Goal: Task Accomplishment & Management: Manage account settings

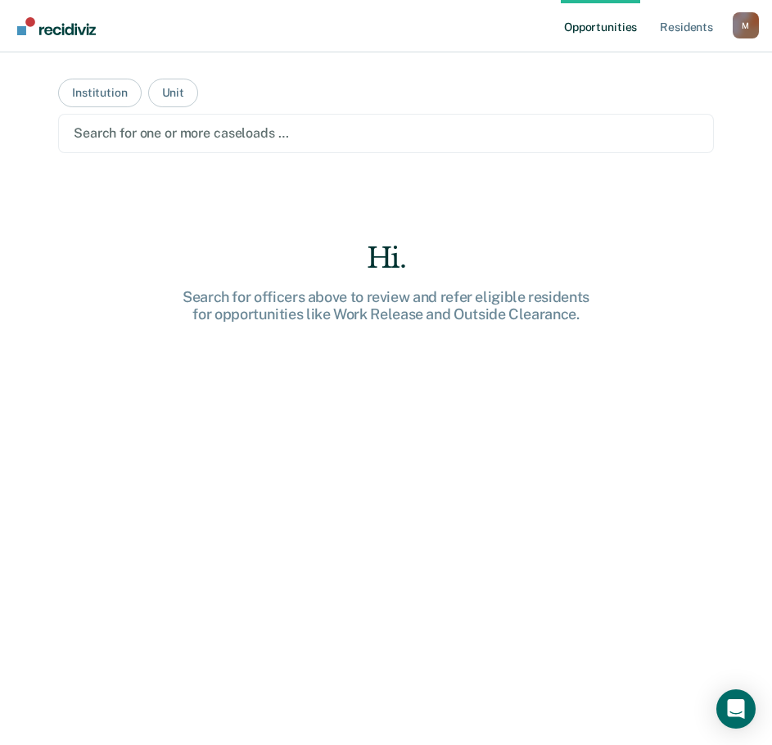
click at [615, 29] on link "Opportunities" at bounding box center [600, 26] width 79 height 52
click at [123, 91] on button "Institution" at bounding box center [99, 93] width 83 height 29
click at [102, 102] on button "Institution" at bounding box center [99, 93] width 83 height 29
click at [743, 32] on div "M" at bounding box center [746, 25] width 26 height 26
click at [680, 33] on link "Resident s" at bounding box center [687, 26] width 60 height 52
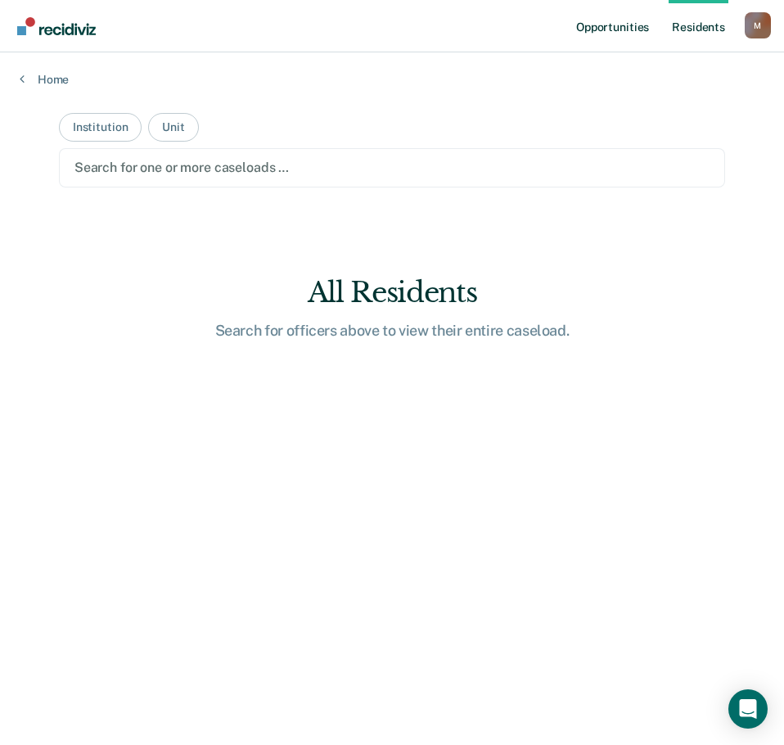
click at [635, 34] on link "Opportunities" at bounding box center [612, 26] width 79 height 52
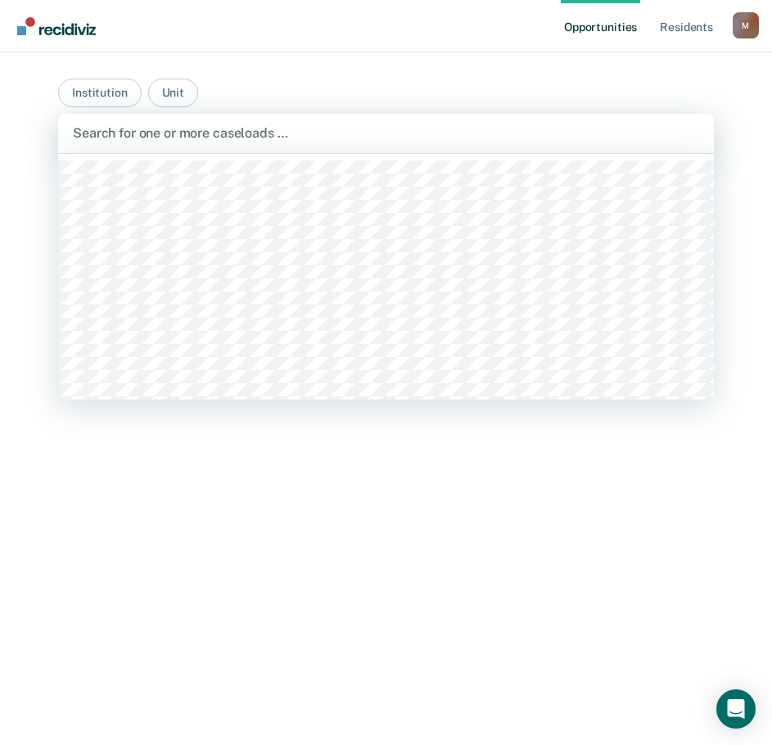
click at [236, 129] on div at bounding box center [386, 133] width 626 height 19
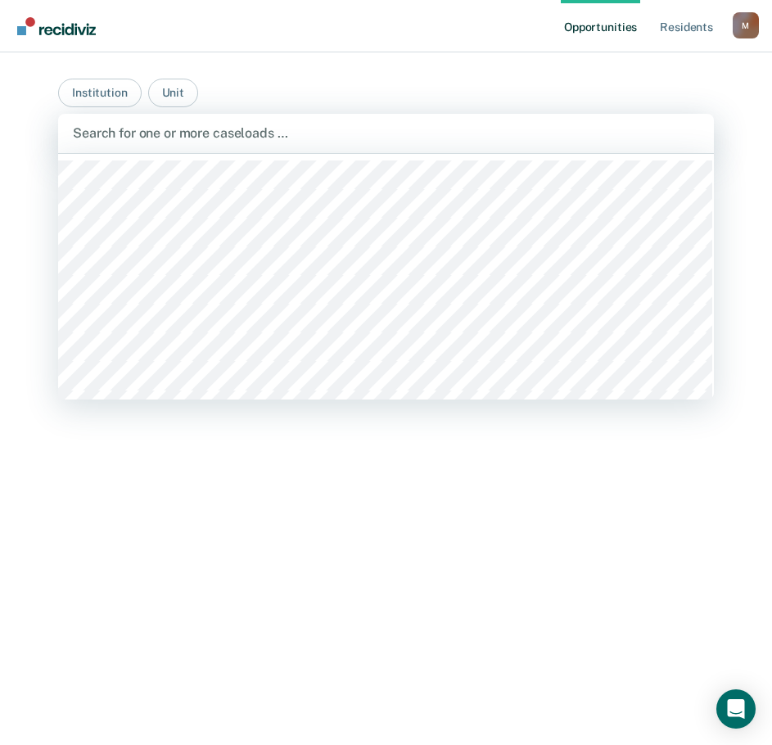
click at [252, 142] on div at bounding box center [386, 133] width 626 height 19
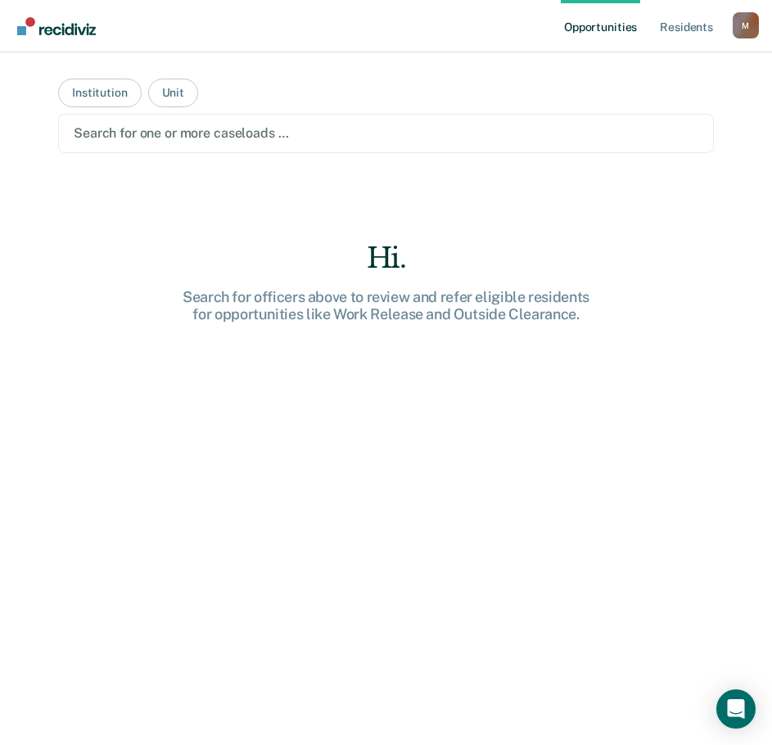
click at [749, 29] on div "M" at bounding box center [746, 25] width 26 height 26
click at [637, 68] on link "Profile" at bounding box center [680, 67] width 132 height 14
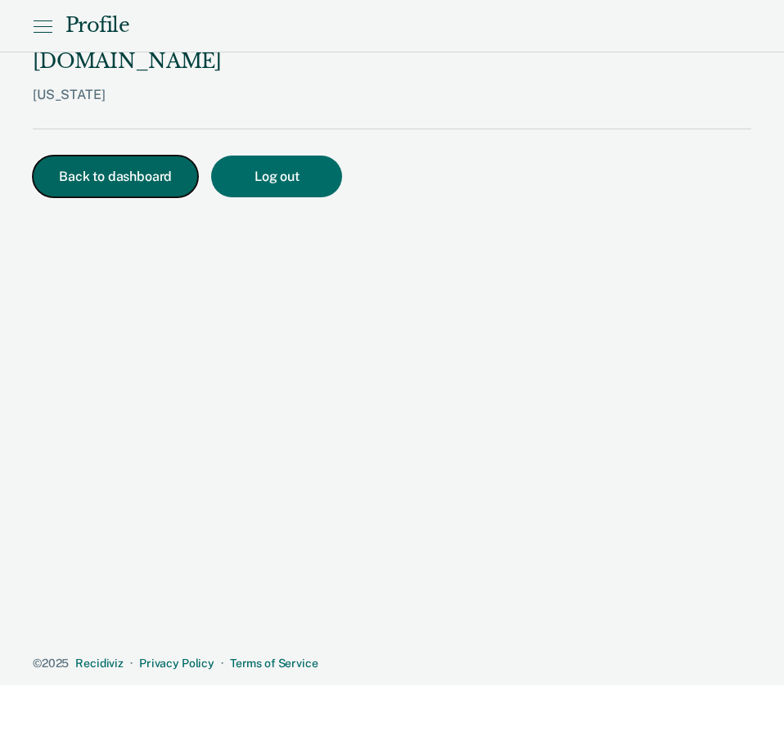
click at [172, 156] on button "Back to dashboard" at bounding box center [115, 177] width 165 height 42
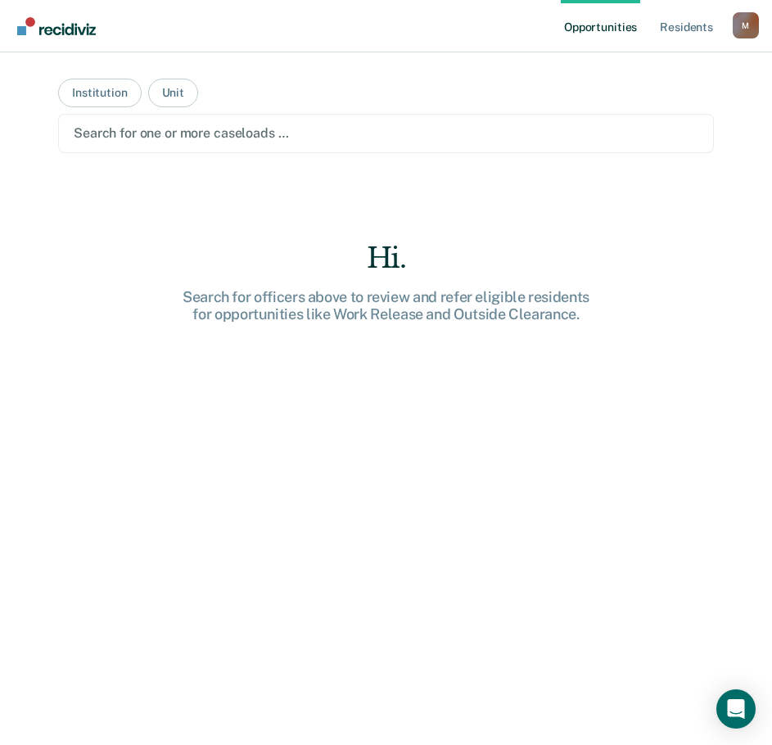
click at [751, 27] on div "M" at bounding box center [746, 25] width 26 height 26
click at [630, 107] on link "Log Out" at bounding box center [680, 108] width 132 height 14
click at [742, 29] on div "M" at bounding box center [746, 25] width 26 height 26
click at [672, 30] on link "Resident s" at bounding box center [687, 26] width 60 height 52
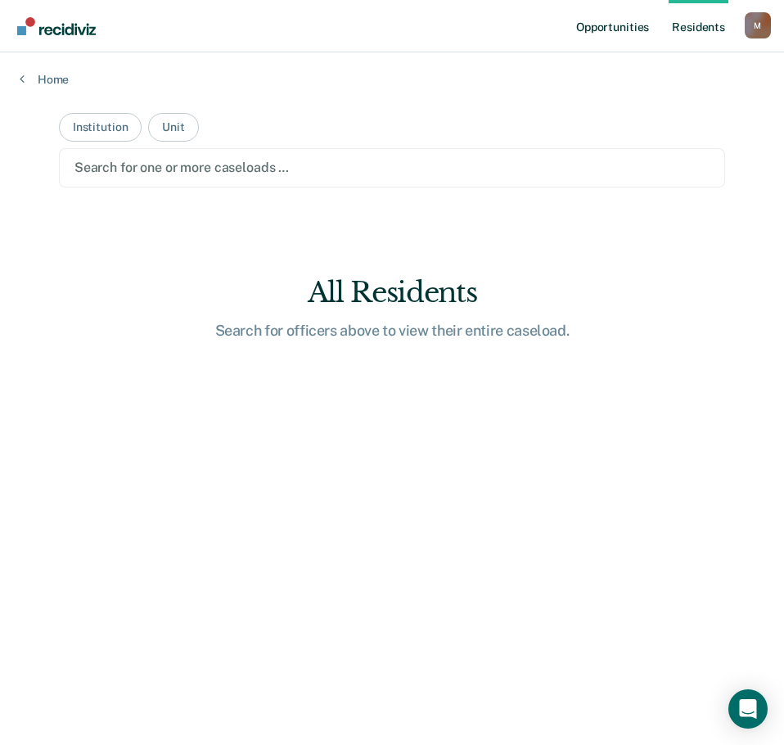
click at [614, 22] on link "Opportunities" at bounding box center [612, 26] width 79 height 52
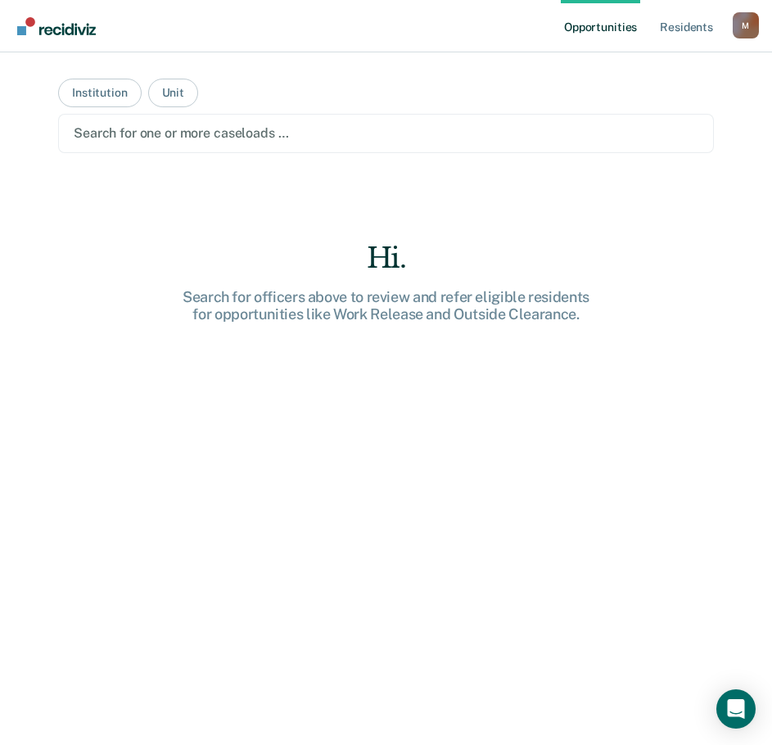
click at [73, 34] on img "Go to Recidiviz Home" at bounding box center [56, 26] width 79 height 18
click at [745, 23] on div "M" at bounding box center [746, 25] width 26 height 26
click at [639, 108] on link "Log Out" at bounding box center [680, 108] width 132 height 14
click at [745, 34] on div "M" at bounding box center [746, 25] width 26 height 26
click at [643, 64] on link "Profile" at bounding box center [680, 67] width 132 height 14
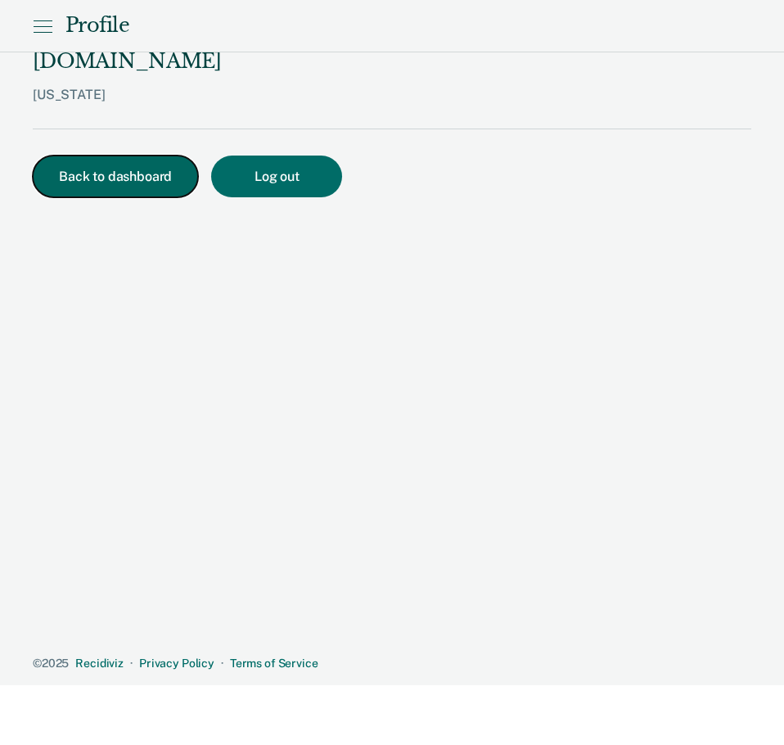
click at [153, 160] on button "Back to dashboard" at bounding box center [115, 177] width 165 height 42
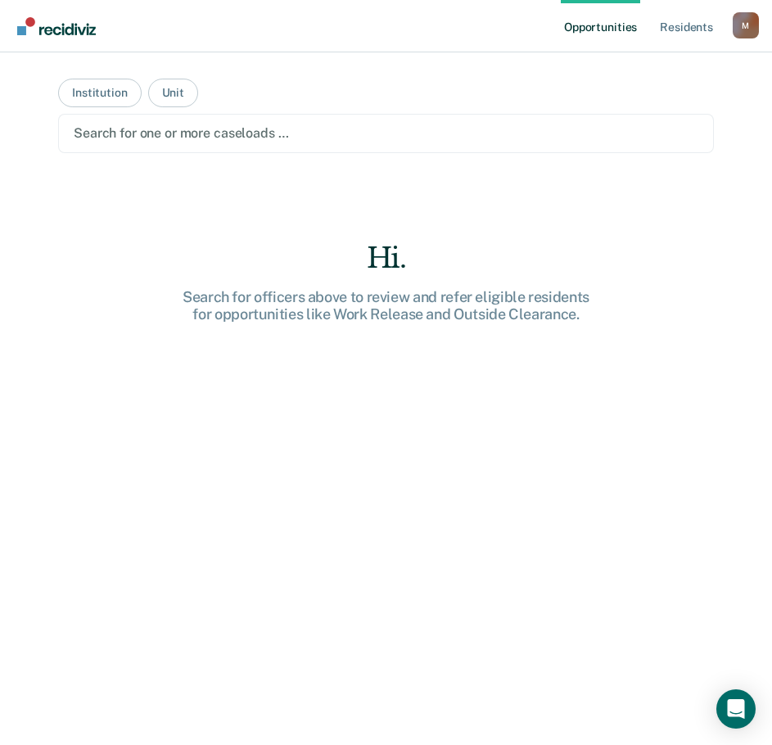
click at [202, 133] on div at bounding box center [386, 133] width 625 height 19
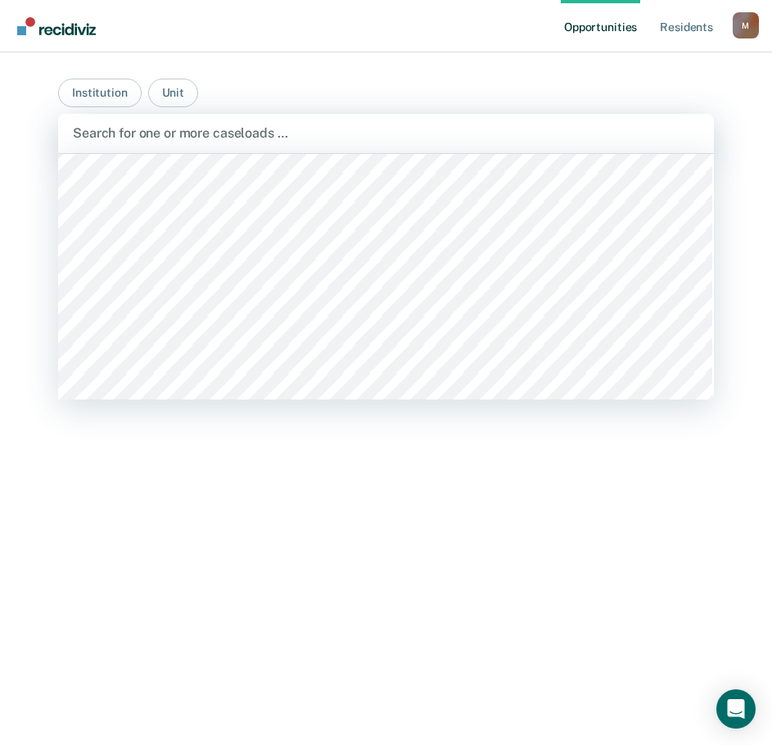
scroll to position [11952, 0]
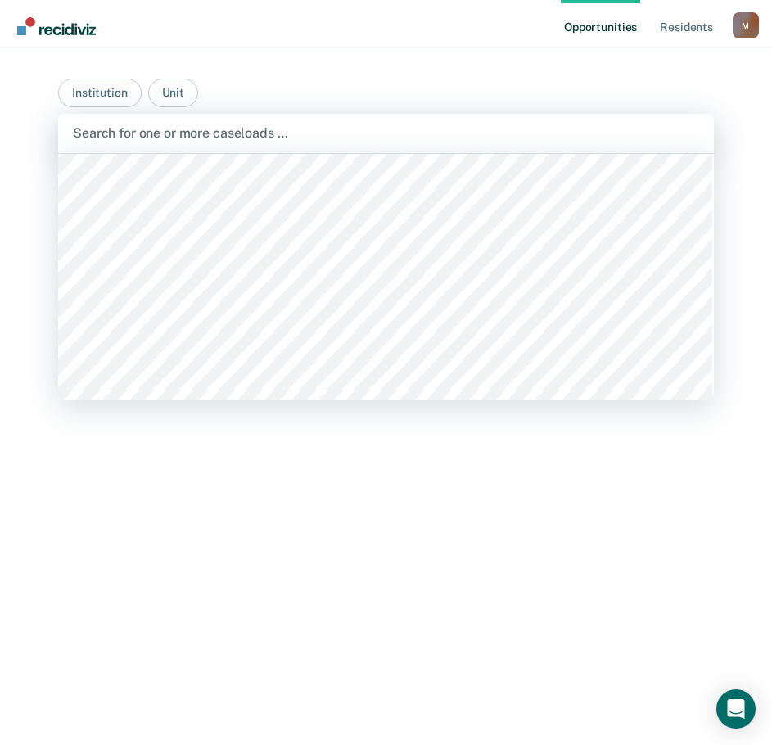
click at [208, 456] on div "Hi. Search for officers above to review and refer eligible residents for opport…" at bounding box center [386, 522] width 656 height 562
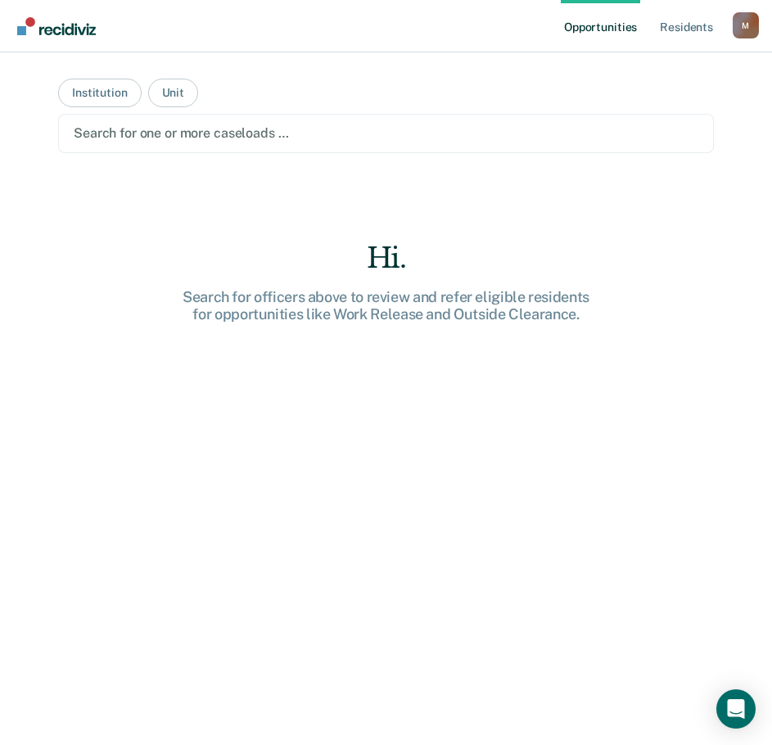
click at [152, 139] on div at bounding box center [386, 133] width 625 height 19
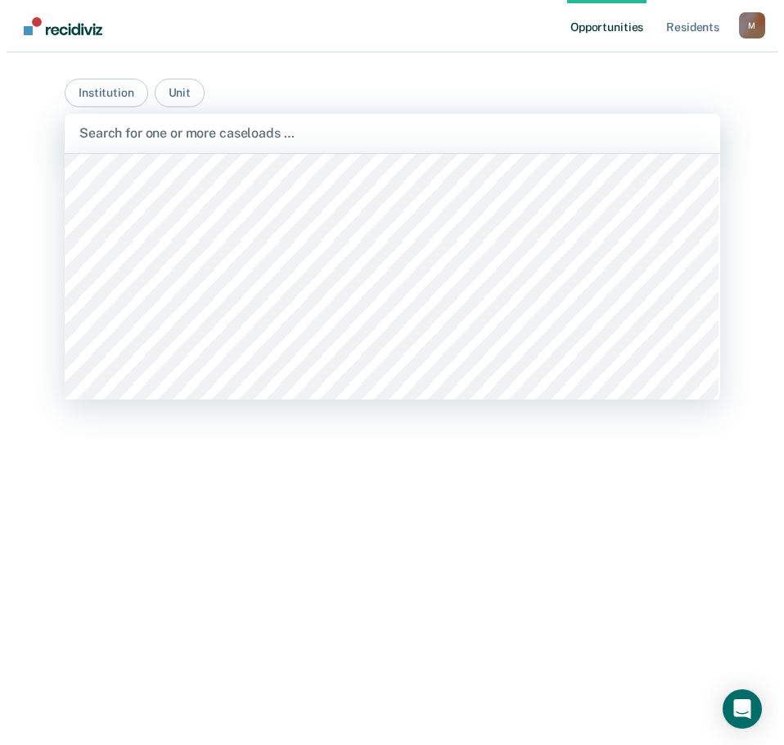
scroll to position [12019, 0]
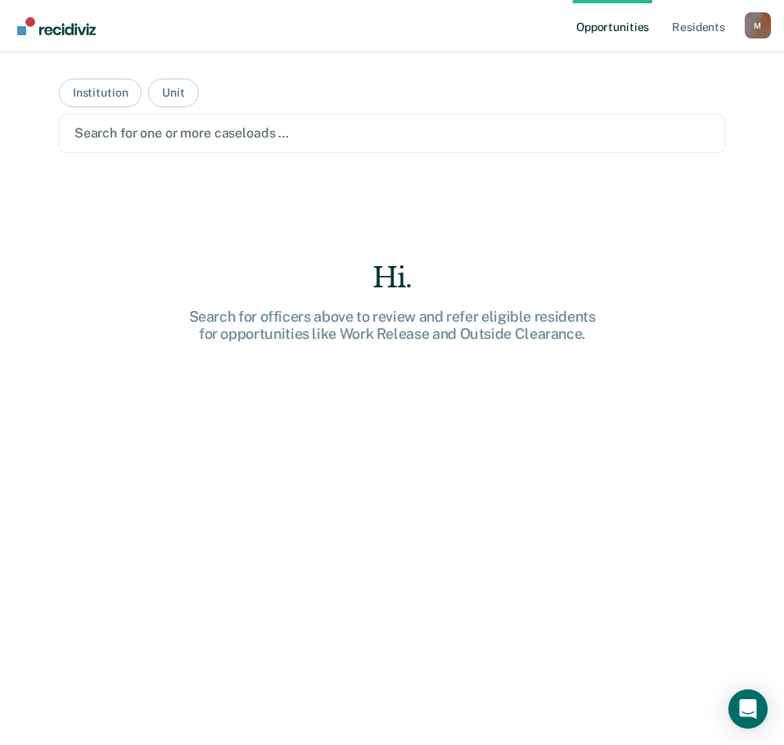
click at [368, 617] on div "Hi. Search for officers above to review and refer eligible residents for opport…" at bounding box center [392, 454] width 666 height 562
click at [750, 33] on div "M" at bounding box center [758, 25] width 26 height 26
click at [646, 106] on link "Log Out" at bounding box center [692, 108] width 132 height 14
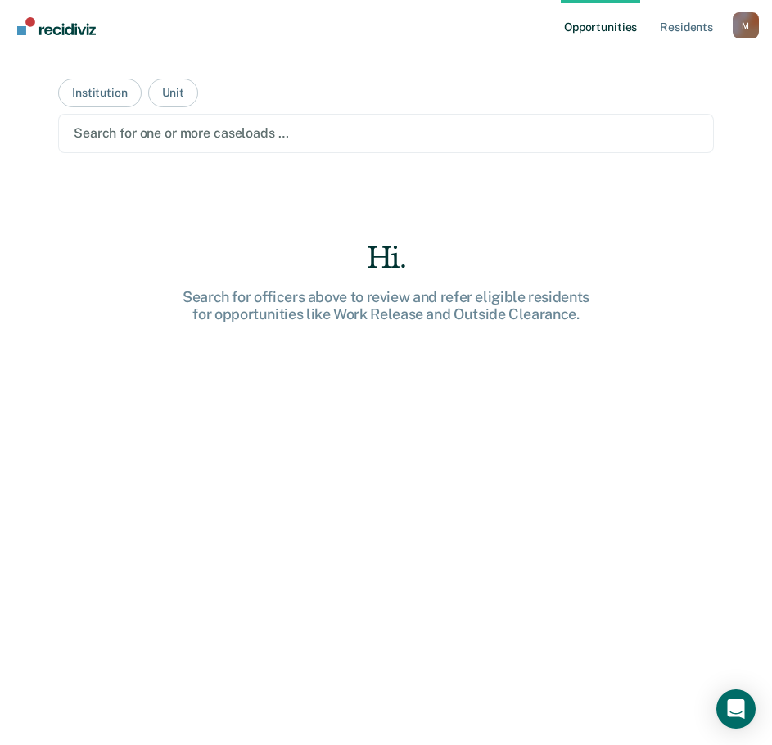
click at [79, 477] on div "Hi. Search for officers above to review and refer eligible residents for opport…" at bounding box center [386, 522] width 656 height 562
